Goal: Information Seeking & Learning: Understand process/instructions

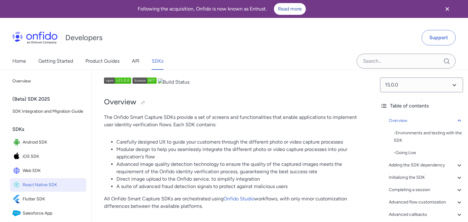
click at [232, 40] on div "Developers Support" at bounding box center [234, 38] width 468 height 30
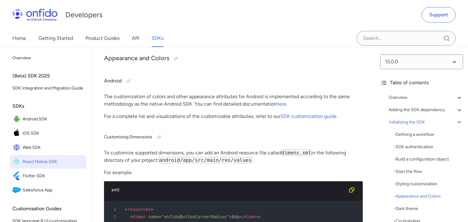
scroll to position [3133, 0]
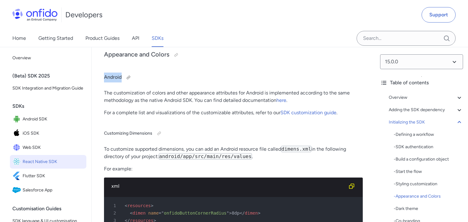
drag, startPoint x: 104, startPoint y: 77, endPoint x: 138, endPoint y: 79, distance: 34.1
click at [138, 79] on h4 "Android" at bounding box center [233, 78] width 258 height 10
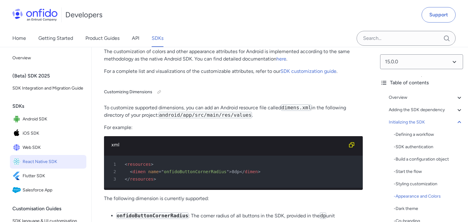
scroll to position [3173, 0]
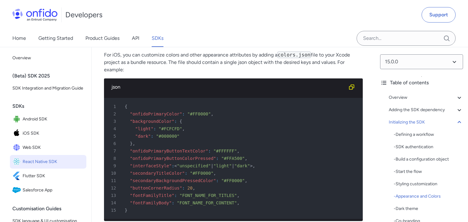
scroll to position [3364, 0]
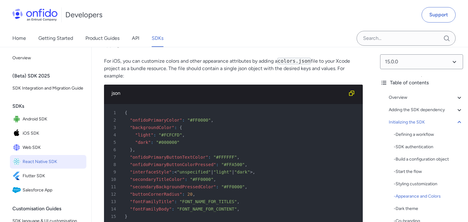
drag, startPoint x: 127, startPoint y: 79, endPoint x: 104, endPoint y: 62, distance: 28.3
click at [104, 62] on p "For iOS, you can customize colors and other appearance attributes by adding a c…" at bounding box center [233, 69] width 258 height 22
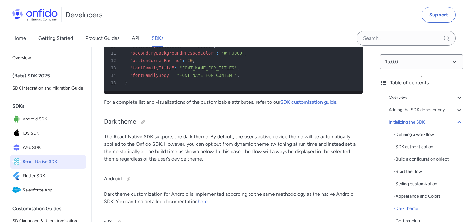
scroll to position [3497, 0]
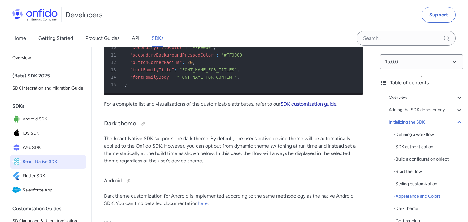
click at [293, 104] on link "SDK customization guide" at bounding box center [308, 104] width 56 height 6
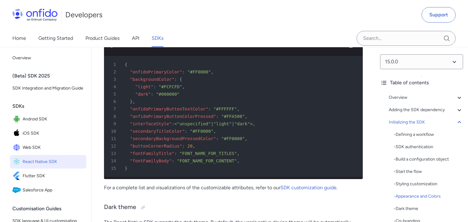
scroll to position [3412, 0]
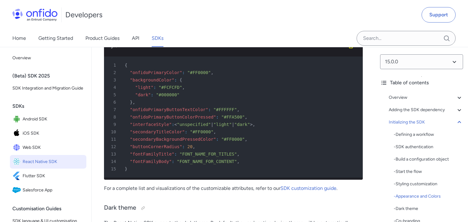
click at [150, 81] on span ""backgroundColor"" at bounding box center [152, 80] width 44 height 5
click at [157, 72] on span ""onfidoPrimaryColor"" at bounding box center [156, 72] width 52 height 5
click at [152, 81] on span ""backgroundColor"" at bounding box center [152, 80] width 44 height 5
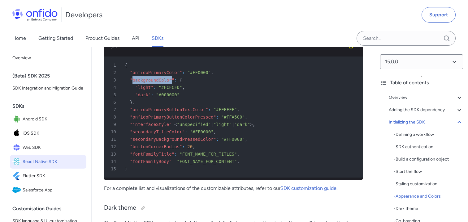
click at [152, 81] on span ""backgroundColor"" at bounding box center [152, 80] width 44 height 5
click at [141, 109] on span ""onfidoPrimaryButtonTextColor"" at bounding box center [169, 109] width 78 height 5
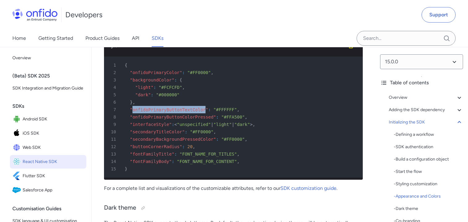
click at [141, 109] on span ""onfidoPrimaryButtonTextColor"" at bounding box center [169, 109] width 78 height 5
click at [158, 118] on span ""onfidoPrimaryButtonColorPressed"" at bounding box center [173, 117] width 86 height 5
click at [150, 124] on span ""interfaceStyle"" at bounding box center [151, 124] width 42 height 5
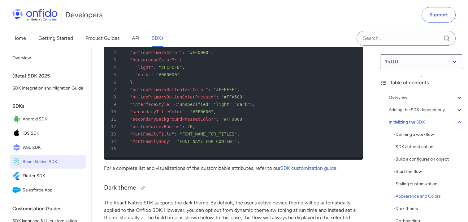
scroll to position [3438, 0]
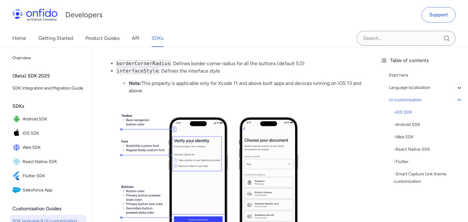
scroll to position [1638, 0]
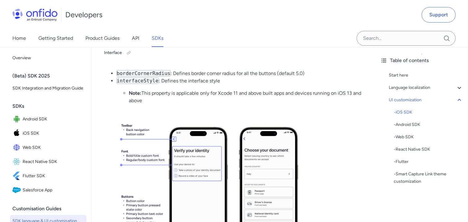
click at [111, 145] on img at bounding box center [233, 186] width 258 height 145
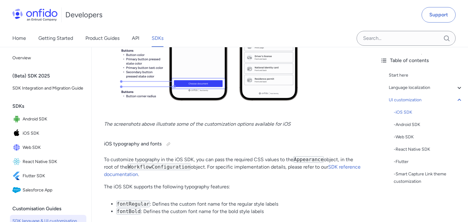
scroll to position [1792, 0]
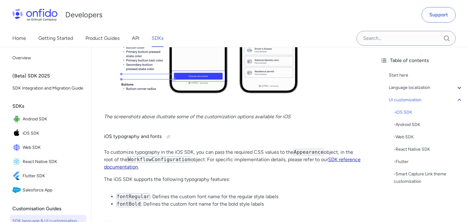
click at [335, 160] on link "SDK reference documentation" at bounding box center [232, 163] width 256 height 13
click at [313, 152] on code "Appearance" at bounding box center [308, 152] width 30 height 6
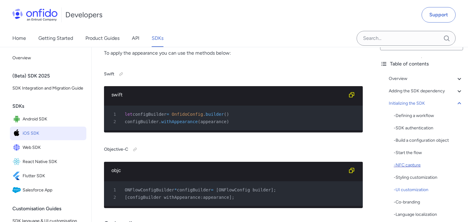
scroll to position [26, 0]
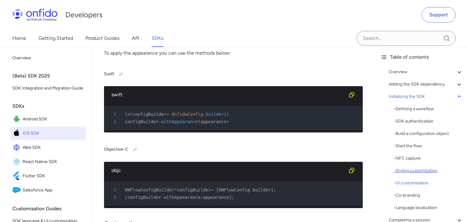
click at [413, 171] on div "- Styling customization" at bounding box center [427, 170] width 69 height 7
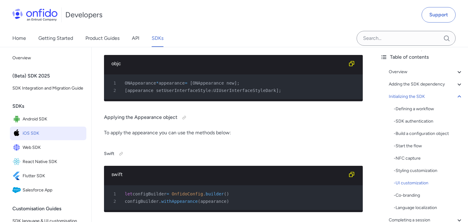
scroll to position [3052, 0]
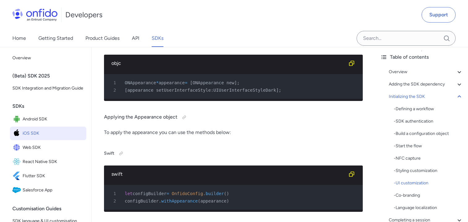
click at [189, 23] on div "Developers Support" at bounding box center [234, 15] width 468 height 30
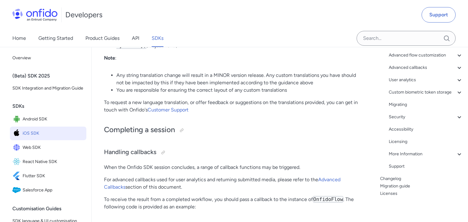
scroll to position [4448, 0]
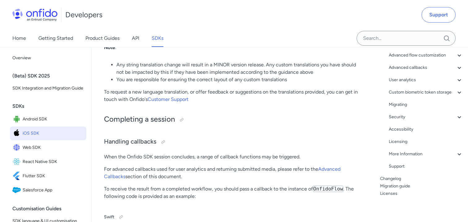
click at [240, 13] on div "Developers Support" at bounding box center [234, 15] width 468 height 30
click at [183, 12] on div "Developers Support" at bounding box center [234, 15] width 468 height 30
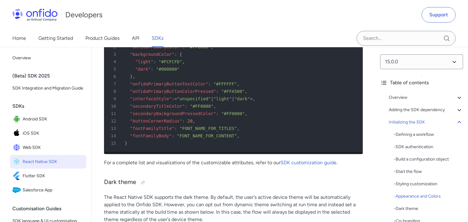
click at [134, 1] on div "Developers Support" at bounding box center [234, 15] width 468 height 30
click at [151, 186] on h3 "Dark theme" at bounding box center [233, 183] width 258 height 10
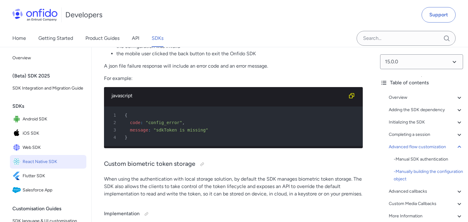
scroll to position [6267, 0]
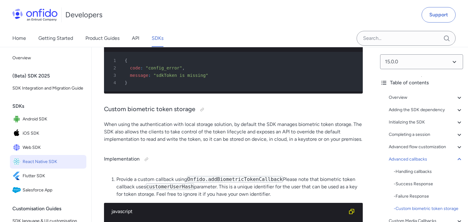
click at [264, 15] on div "Developers Support" at bounding box center [234, 15] width 468 height 30
